Goal: Transaction & Acquisition: Obtain resource

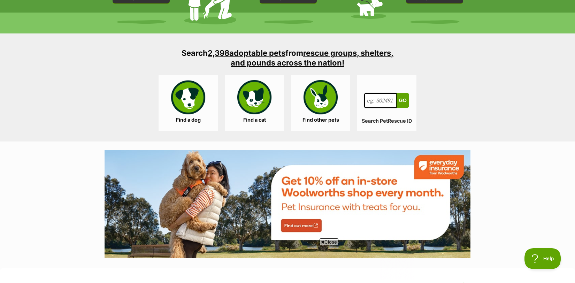
scroll to position [658, 0]
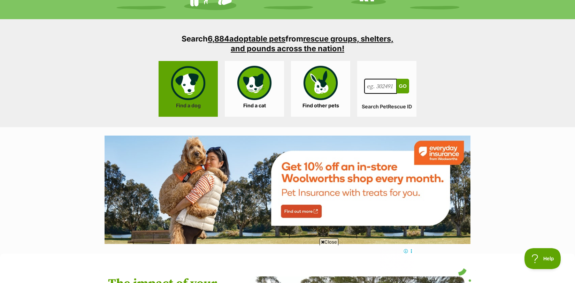
click at [191, 92] on link "Find a dog" at bounding box center [188, 89] width 59 height 56
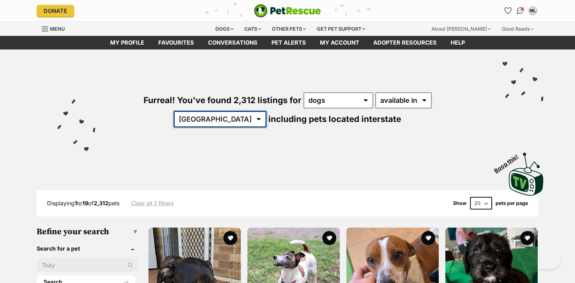
click at [266, 111] on select "Australia ACT NSW NT QLD SA TAS VIC WA" at bounding box center [220, 119] width 92 height 16
select select "[GEOGRAPHIC_DATA]"
click at [266, 111] on select "Australia ACT NSW NT QLD SA TAS VIC WA" at bounding box center [220, 119] width 92 height 16
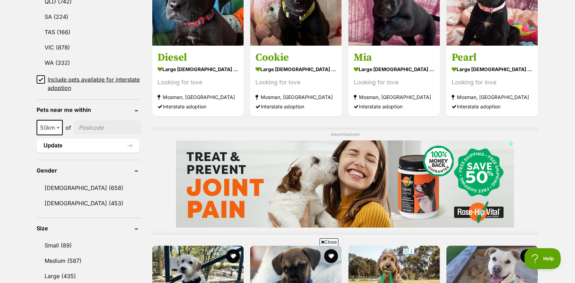
scroll to position [447, 0]
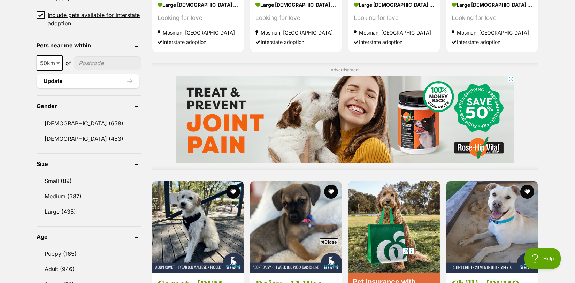
drag, startPoint x: 576, startPoint y: 21, endPoint x: 580, endPoint y: 100, distance: 79.2
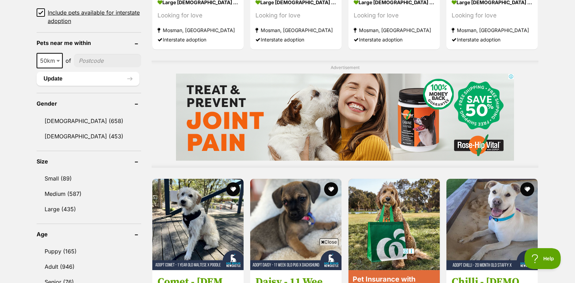
click at [58, 168] on ul "Small (89) Medium (587) Large (435)" at bounding box center [89, 190] width 105 height 52
click at [58, 173] on link "Small (89)" at bounding box center [89, 178] width 105 height 15
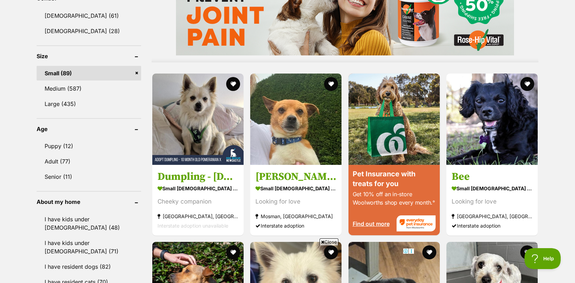
scroll to position [615, 0]
